Goal: Information Seeking & Learning: Learn about a topic

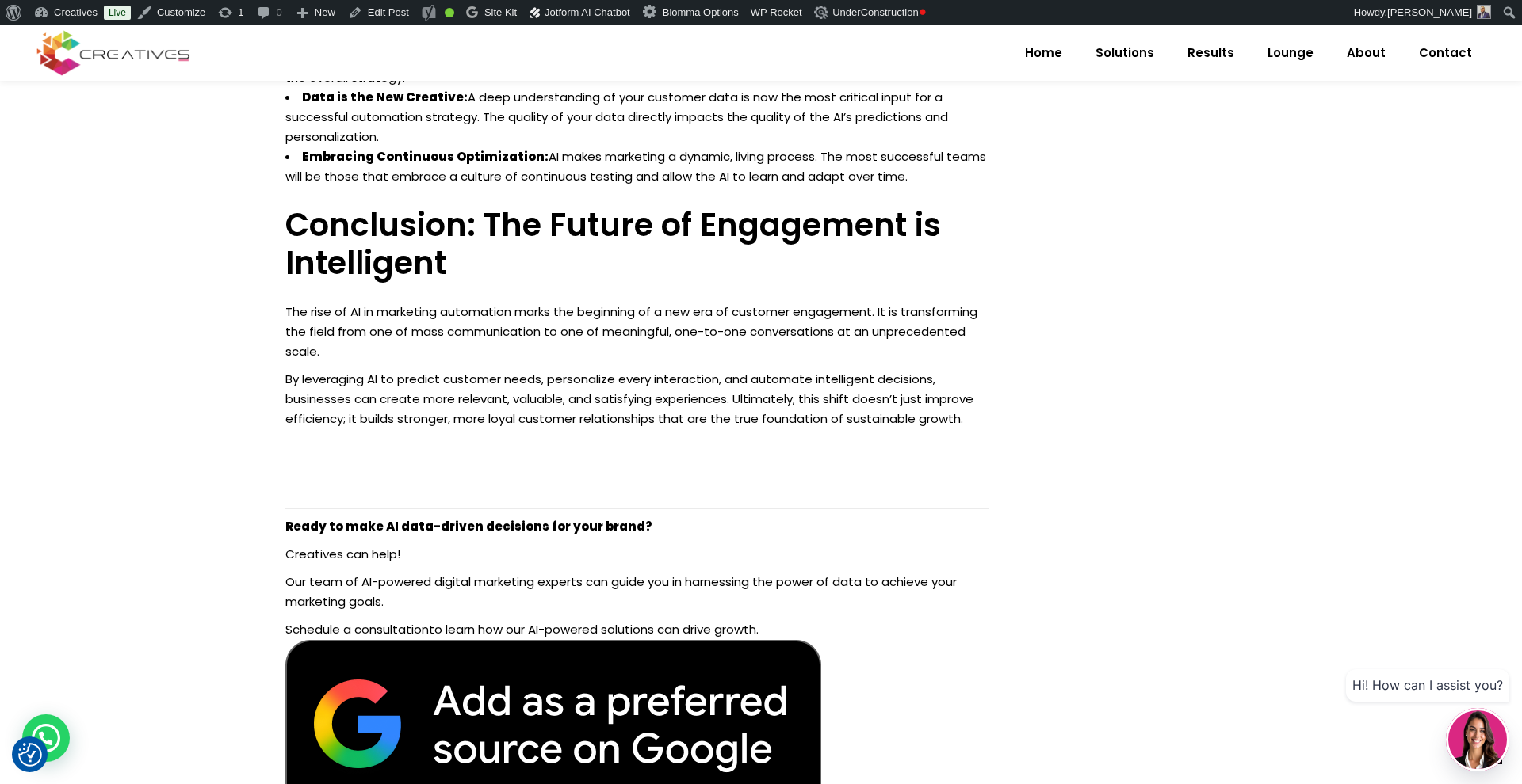
scroll to position [2198, 0]
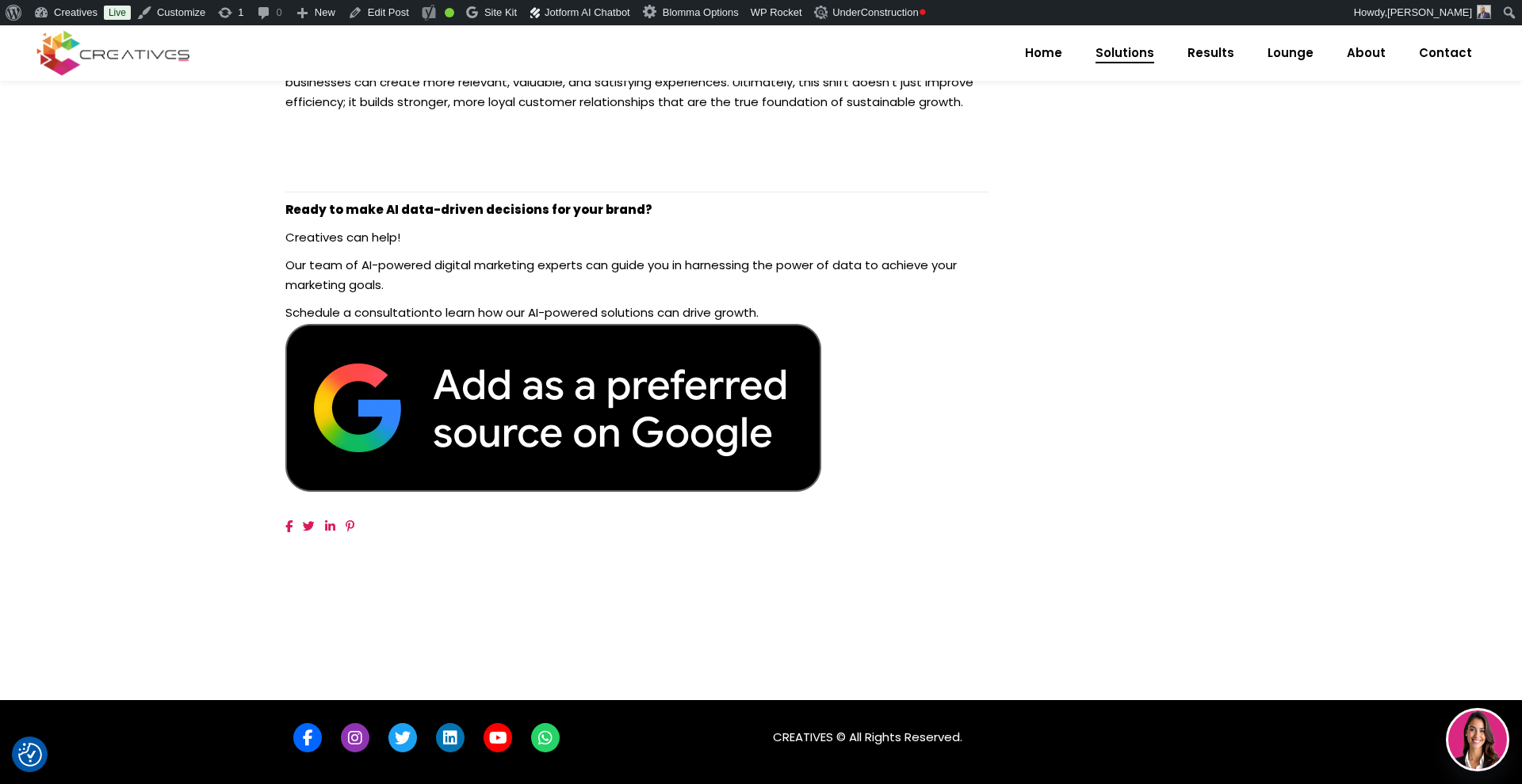
scroll to position [2560, 0]
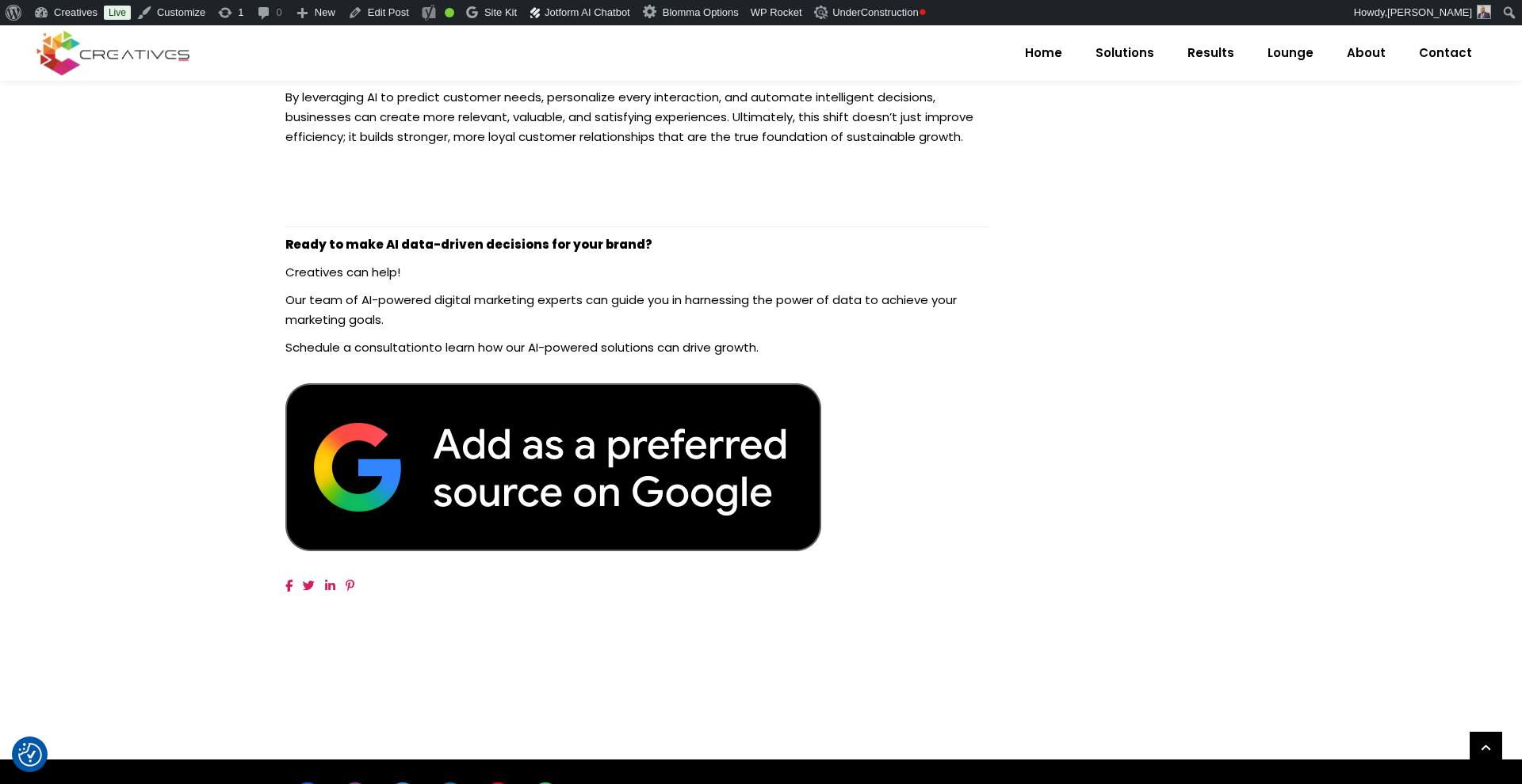
scroll to position [2491, 0]
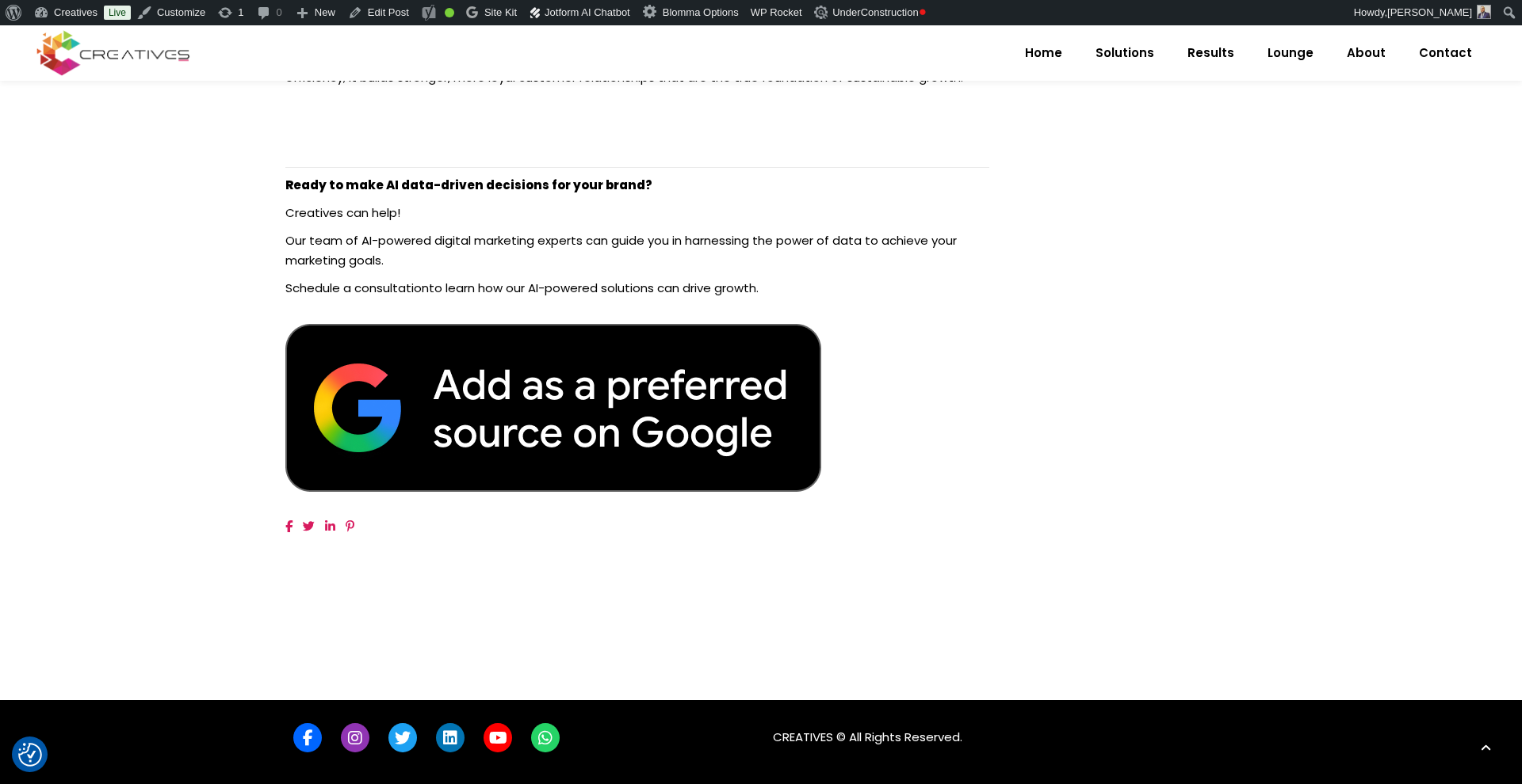
scroll to position [2536, 0]
click at [599, 395] on img at bounding box center [553, 407] width 535 height 169
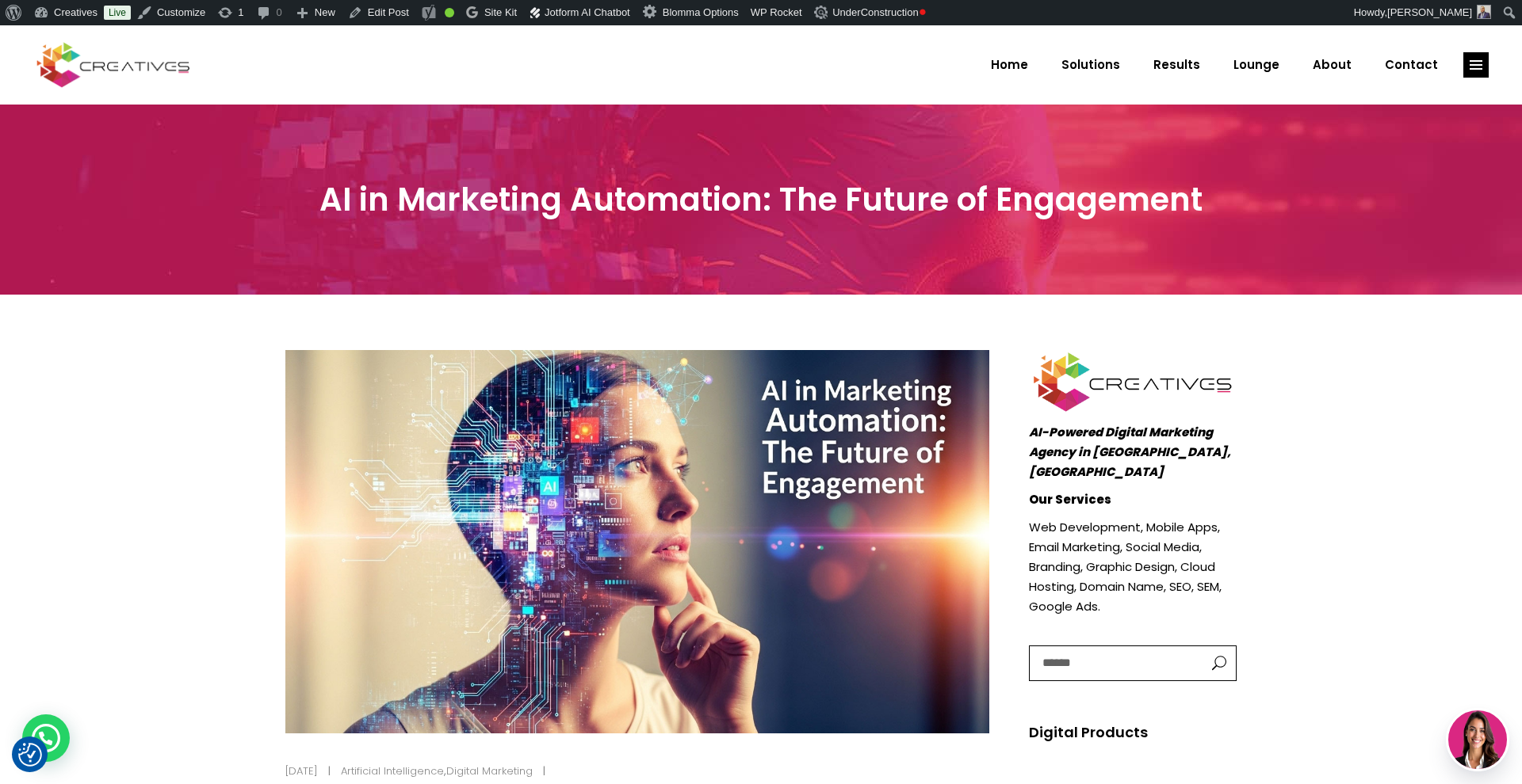
scroll to position [26, 0]
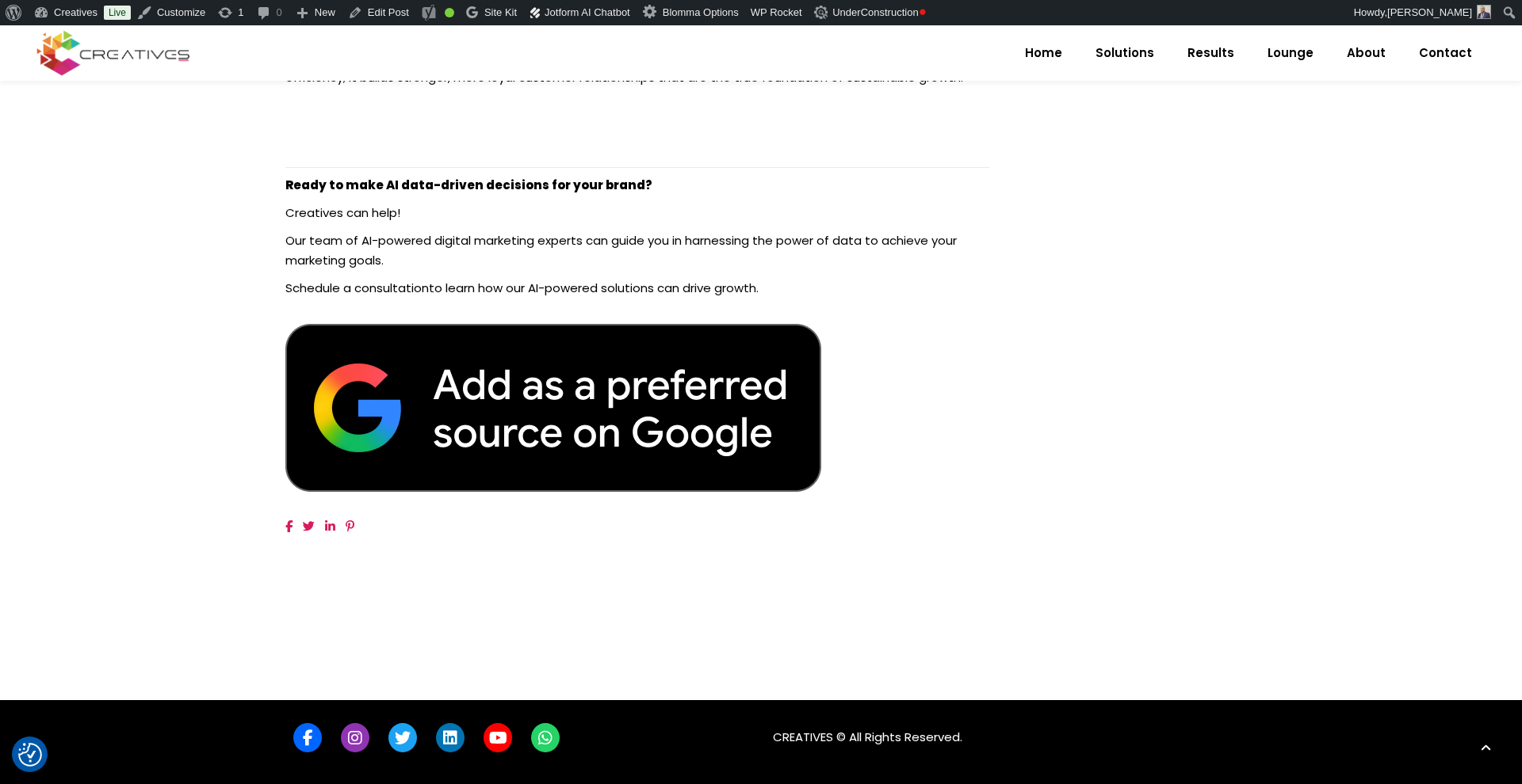
scroll to position [2536, 0]
click at [607, 399] on img at bounding box center [553, 407] width 535 height 169
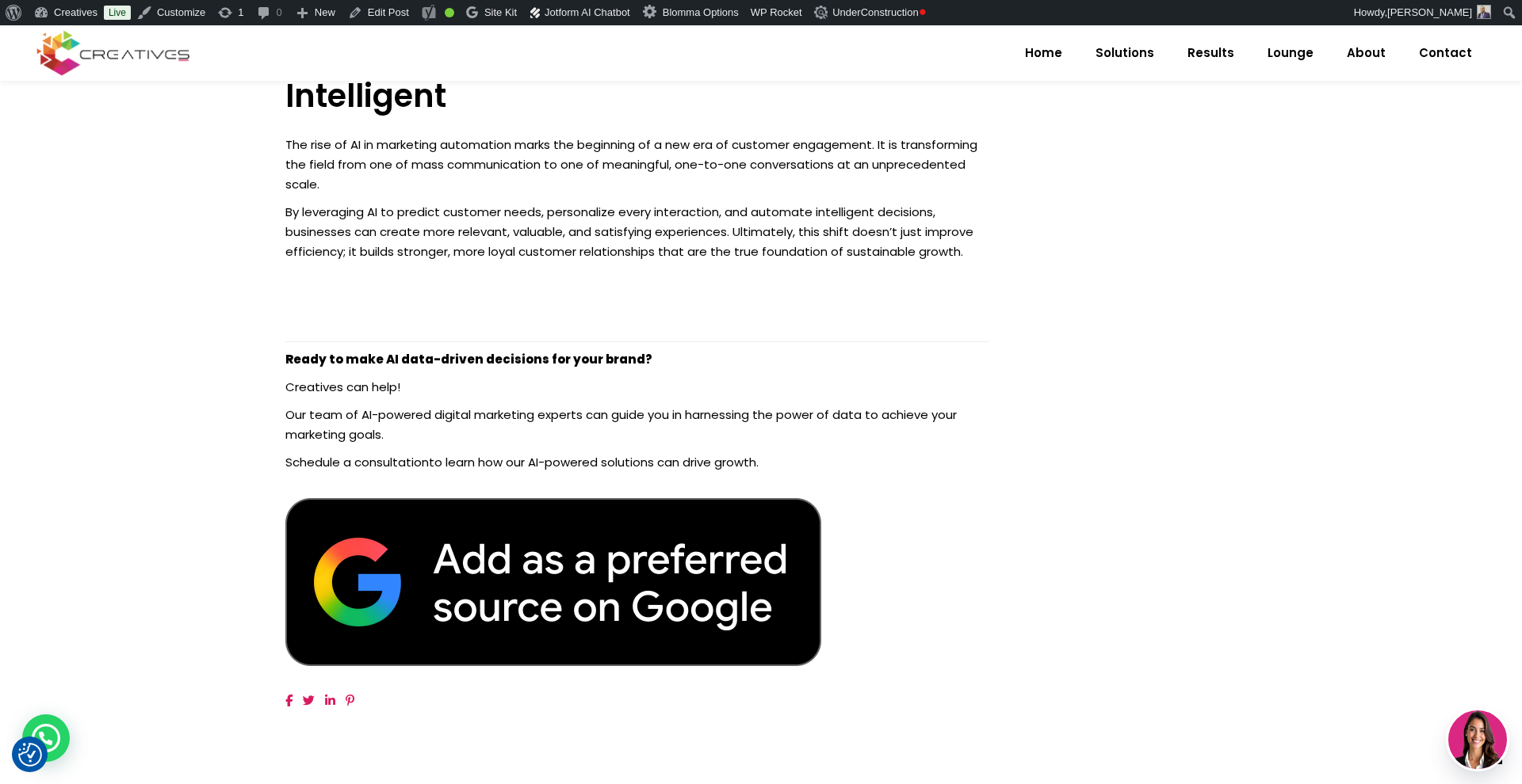
scroll to position [406, 0]
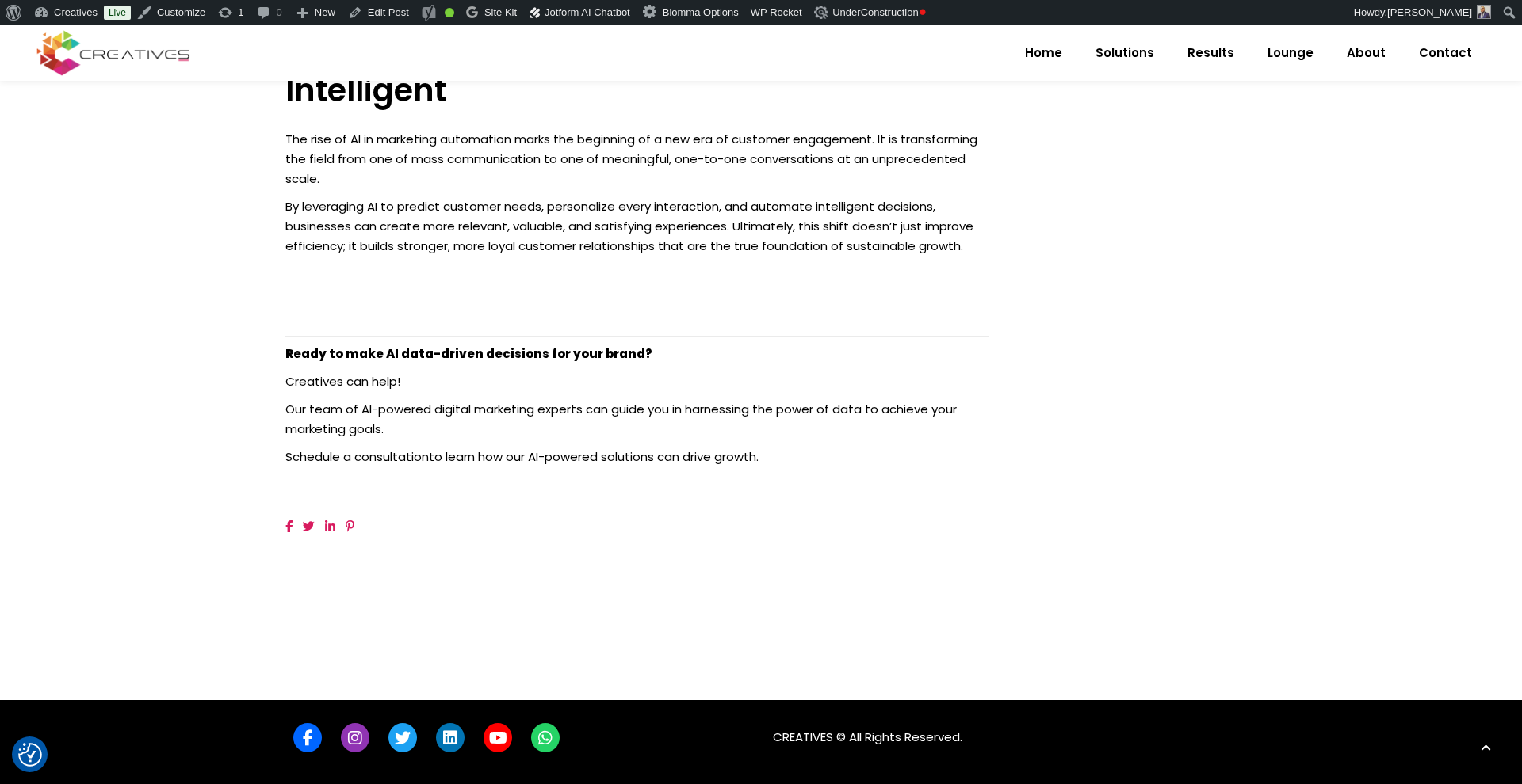
scroll to position [2367, 0]
